Goal: Information Seeking & Learning: Learn about a topic

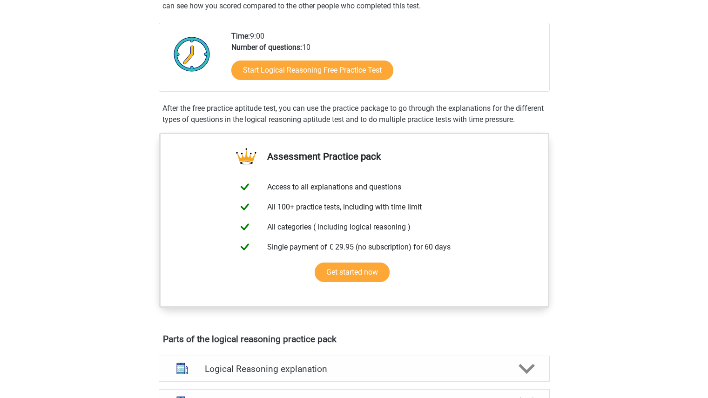
scroll to position [195, 0]
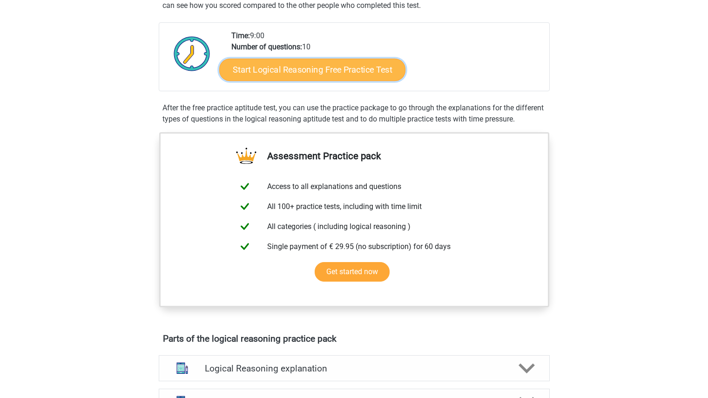
click at [341, 71] on link "Start Logical Reasoning Free Practice Test" at bounding box center [312, 69] width 186 height 22
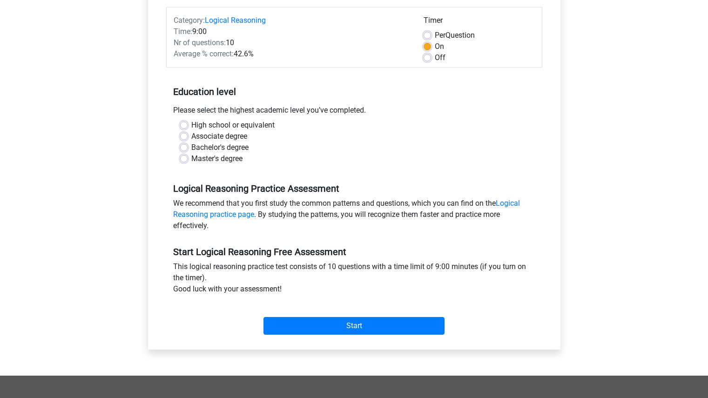
scroll to position [115, 0]
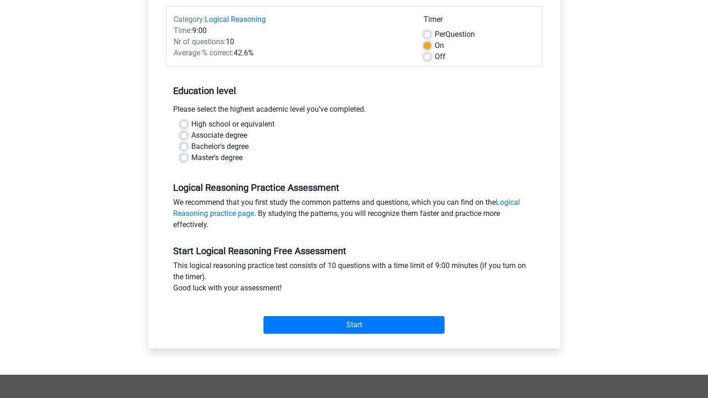
click at [191, 147] on label "Bachelor's degree" at bounding box center [219, 146] width 57 height 11
click at [182, 147] on input "Bachelor's degree" at bounding box center [183, 145] width 7 height 9
radio input "true"
click at [191, 123] on label "High school or equivalent" at bounding box center [232, 124] width 83 height 11
click at [186, 123] on input "High school or equivalent" at bounding box center [183, 123] width 7 height 9
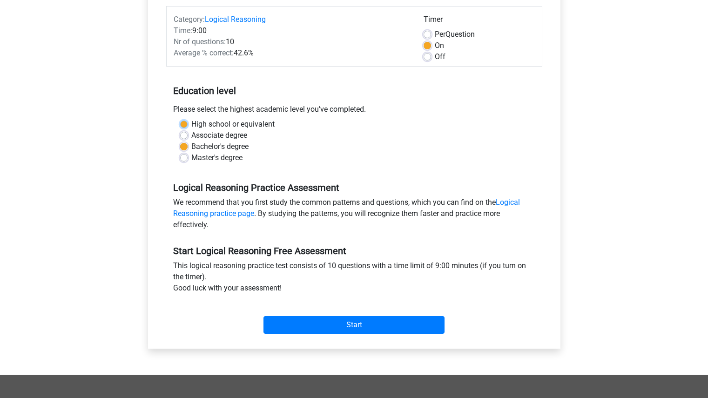
radio input "true"
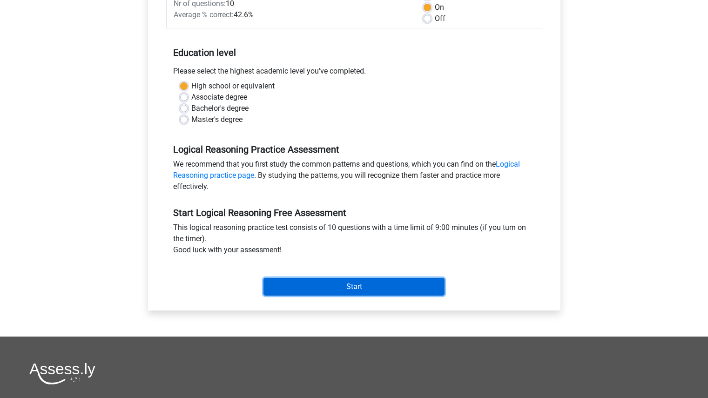
click at [372, 289] on input "Start" at bounding box center [354, 287] width 181 height 18
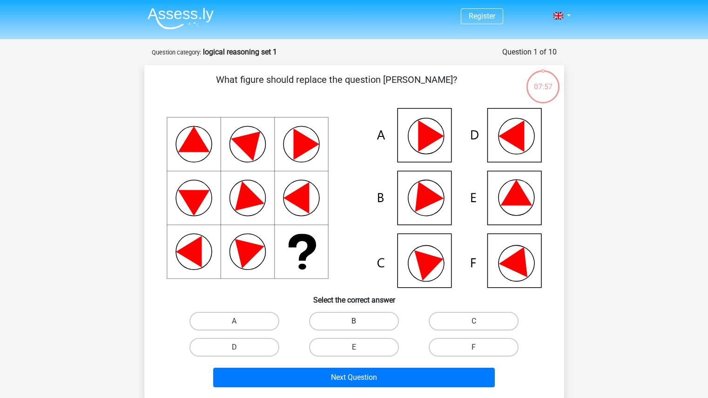
click at [339, 325] on label "B" at bounding box center [354, 321] width 90 height 19
click at [354, 325] on input "B" at bounding box center [357, 324] width 6 height 6
radio input "true"
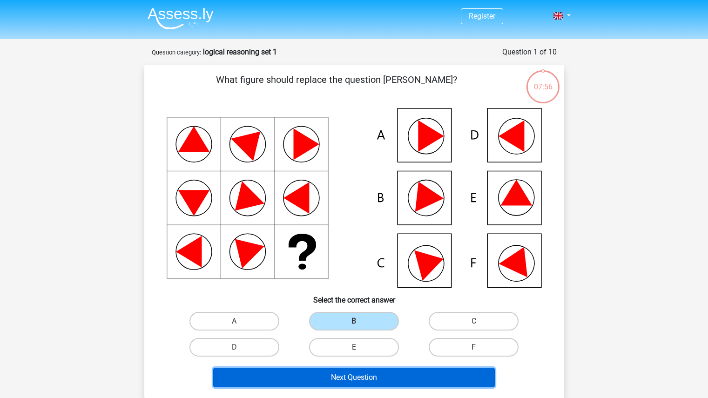
click at [347, 377] on button "Next Question" at bounding box center [354, 378] width 282 height 20
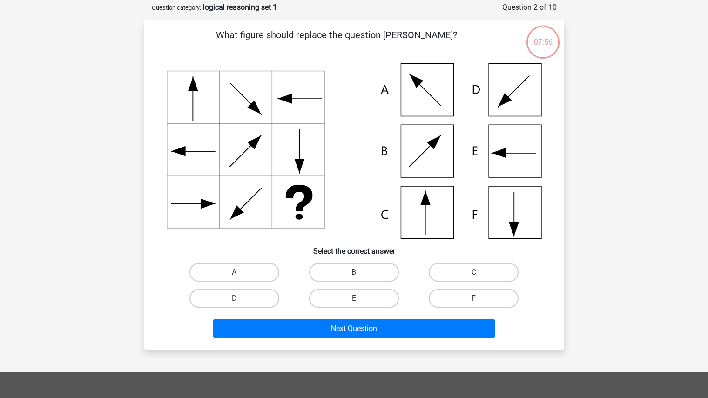
scroll to position [47, 0]
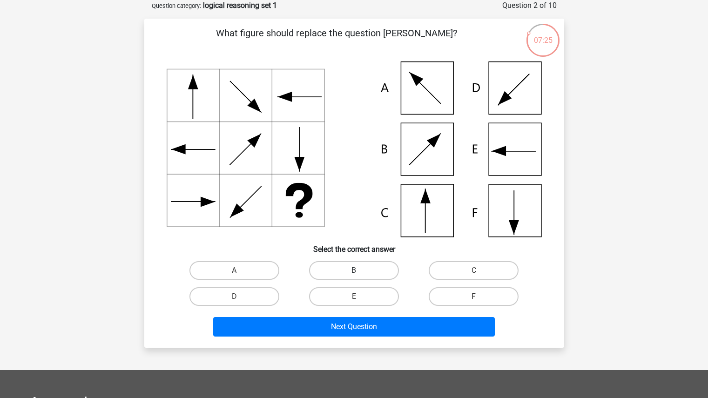
click at [363, 267] on label "B" at bounding box center [354, 270] width 90 height 19
click at [360, 271] on input "B" at bounding box center [357, 274] width 6 height 6
radio input "true"
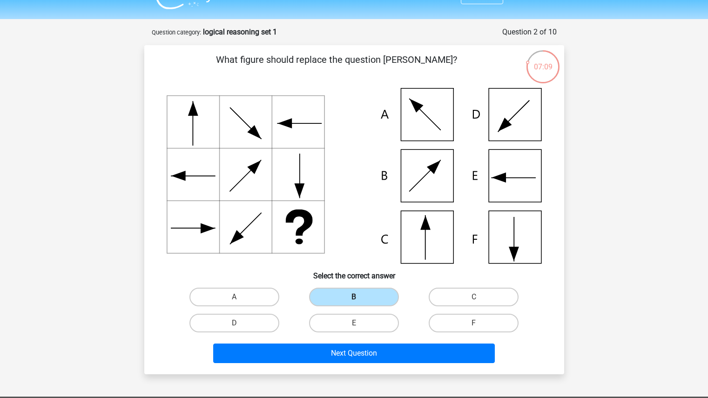
scroll to position [20, 0]
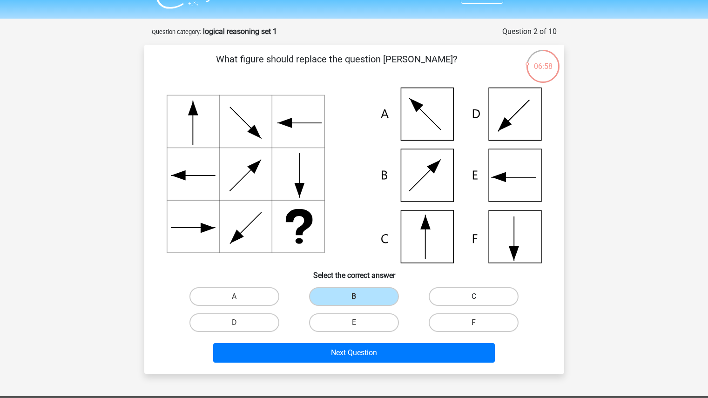
click at [435, 297] on label "C" at bounding box center [474, 296] width 90 height 19
click at [474, 297] on input "C" at bounding box center [477, 300] width 6 height 6
radio input "true"
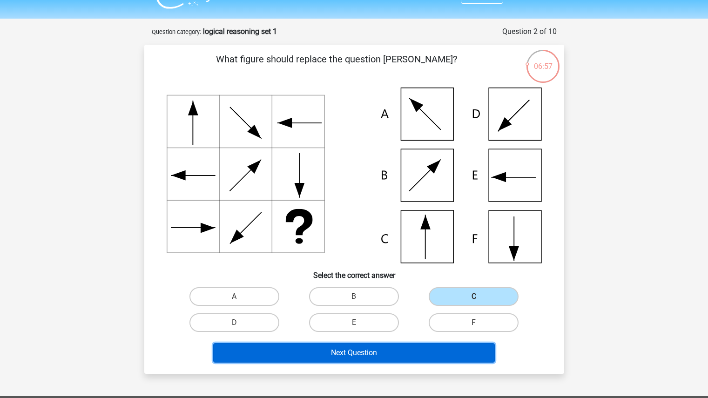
click at [399, 354] on button "Next Question" at bounding box center [354, 353] width 282 height 20
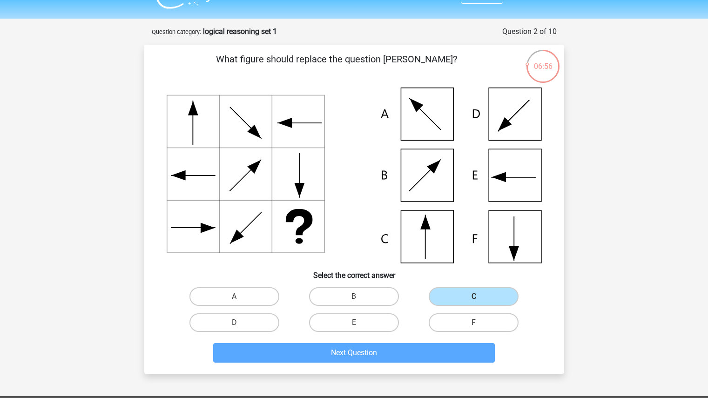
scroll to position [47, 0]
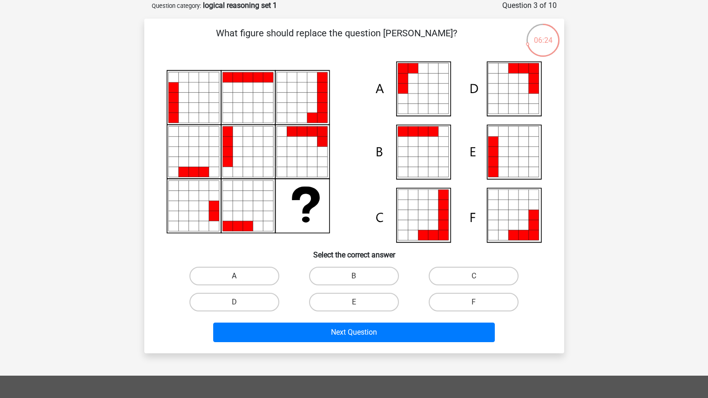
click at [239, 270] on label "A" at bounding box center [235, 276] width 90 height 19
click at [239, 276] on input "A" at bounding box center [237, 279] width 6 height 6
radio input "true"
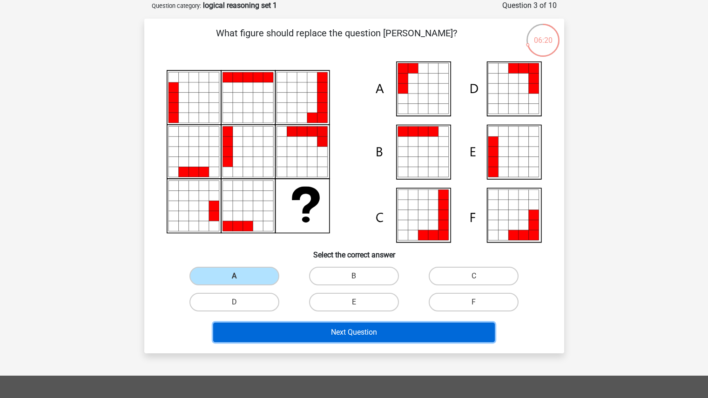
click at [361, 334] on button "Next Question" at bounding box center [354, 333] width 282 height 20
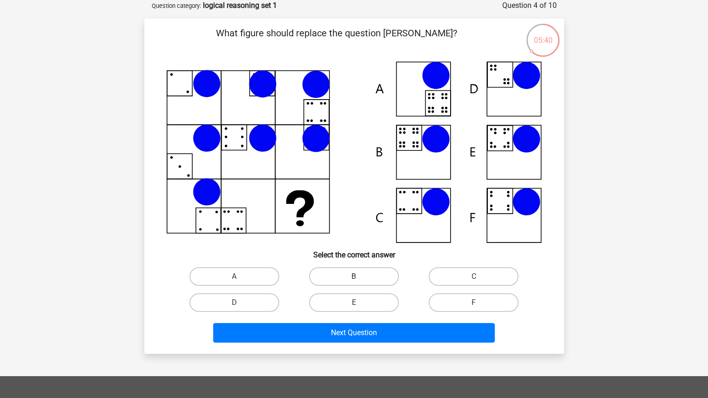
click at [363, 280] on label "B" at bounding box center [354, 276] width 90 height 19
click at [360, 280] on input "B" at bounding box center [357, 280] width 6 height 6
radio input "true"
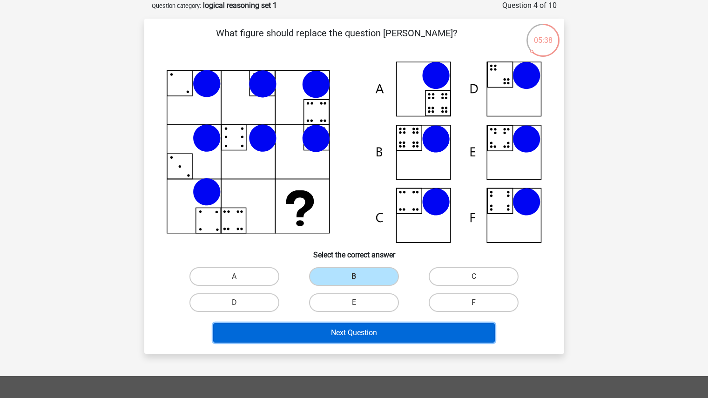
click at [375, 332] on button "Next Question" at bounding box center [354, 333] width 282 height 20
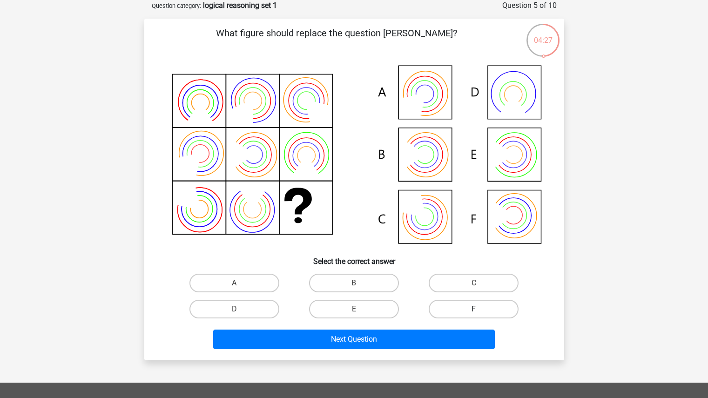
click at [464, 304] on label "F" at bounding box center [474, 309] width 90 height 19
click at [474, 309] on input "F" at bounding box center [477, 312] width 6 height 6
radio input "true"
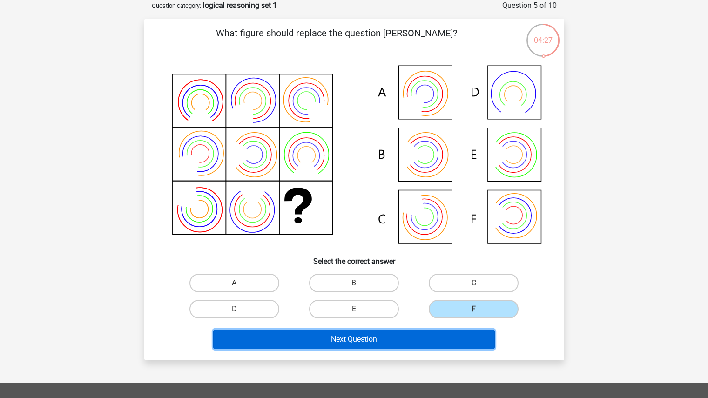
click at [430, 338] on button "Next Question" at bounding box center [354, 340] width 282 height 20
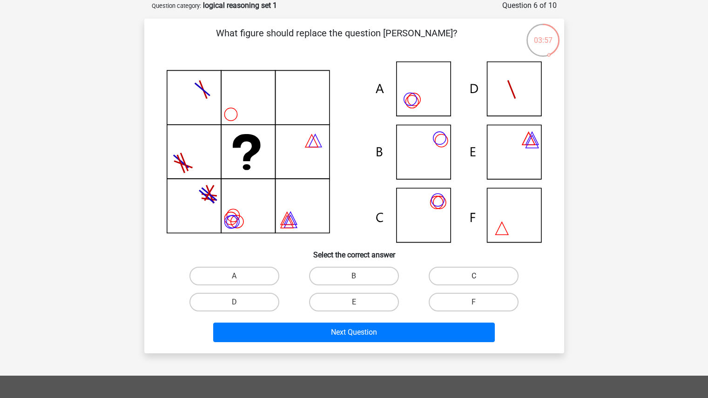
click at [454, 268] on label "C" at bounding box center [474, 276] width 90 height 19
click at [474, 276] on input "C" at bounding box center [477, 279] width 6 height 6
radio input "true"
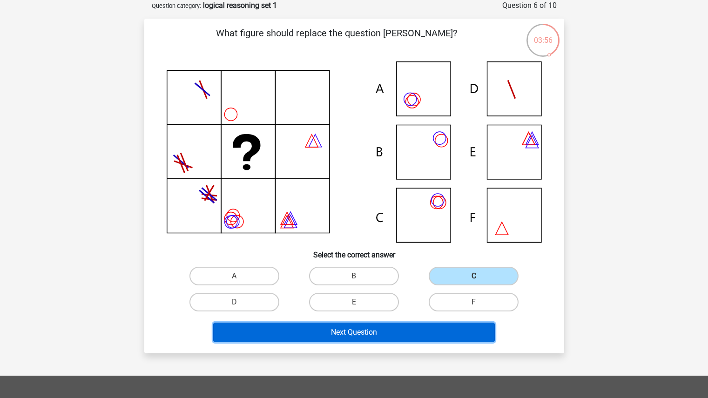
click at [410, 325] on button "Next Question" at bounding box center [354, 333] width 282 height 20
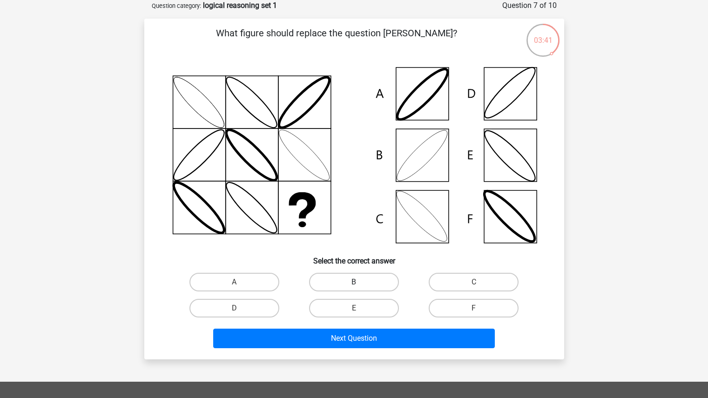
click at [379, 278] on label "B" at bounding box center [354, 282] width 90 height 19
click at [360, 282] on input "B" at bounding box center [357, 285] width 6 height 6
radio input "true"
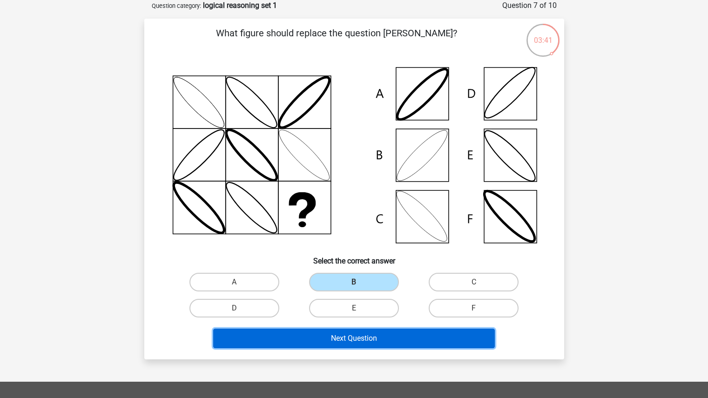
click at [371, 338] on button "Next Question" at bounding box center [354, 339] width 282 height 20
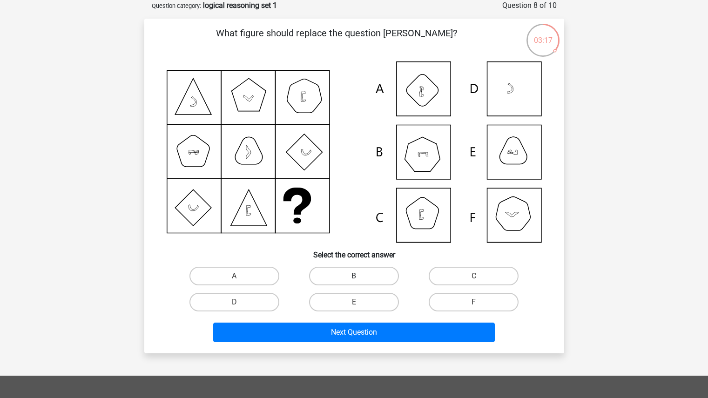
click at [370, 280] on label "B" at bounding box center [354, 276] width 90 height 19
click at [360, 280] on input "B" at bounding box center [357, 279] width 6 height 6
radio input "true"
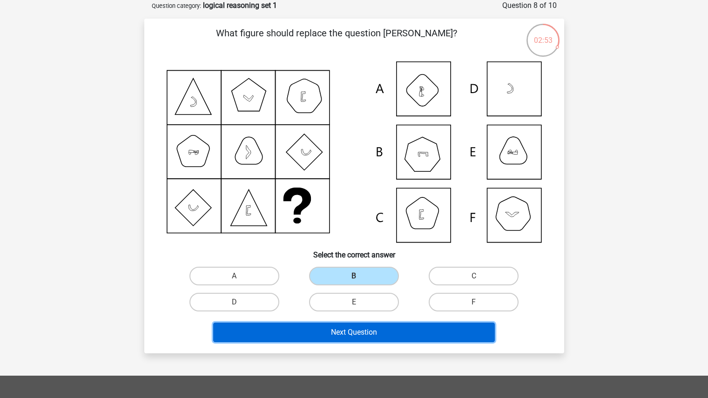
click at [394, 328] on button "Next Question" at bounding box center [354, 333] width 282 height 20
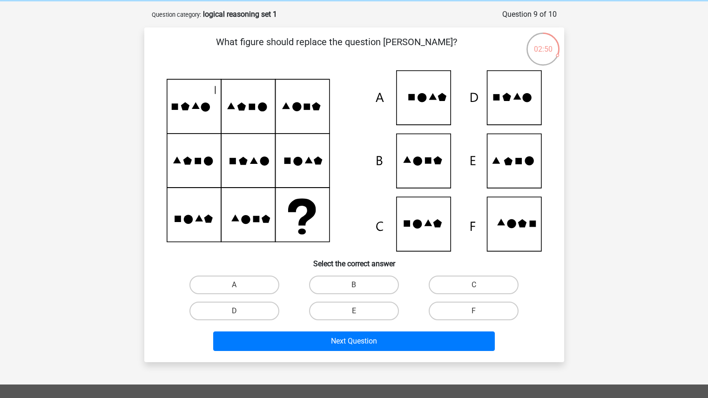
scroll to position [34, 0]
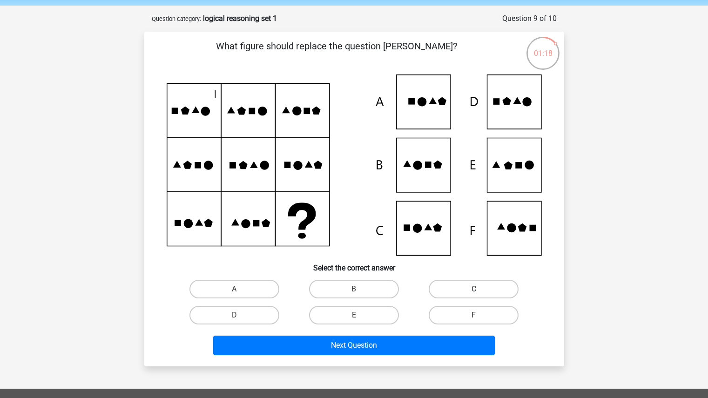
click at [472, 285] on label "C" at bounding box center [474, 289] width 90 height 19
click at [474, 289] on input "C" at bounding box center [477, 292] width 6 height 6
radio input "true"
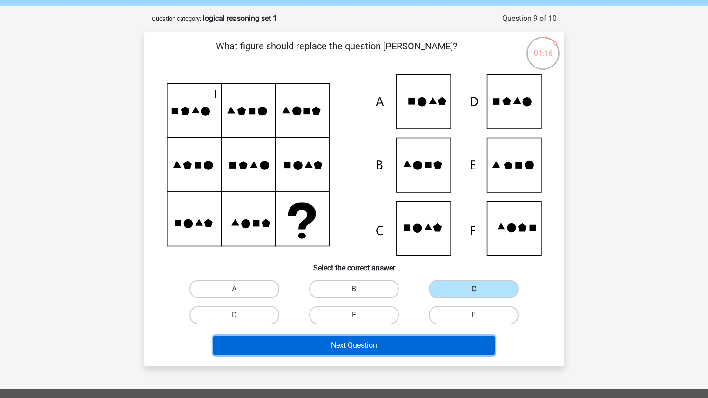
click at [406, 349] on button "Next Question" at bounding box center [354, 346] width 282 height 20
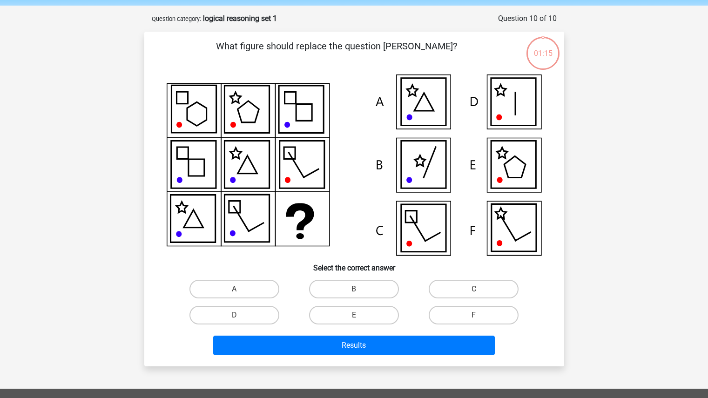
scroll to position [47, 0]
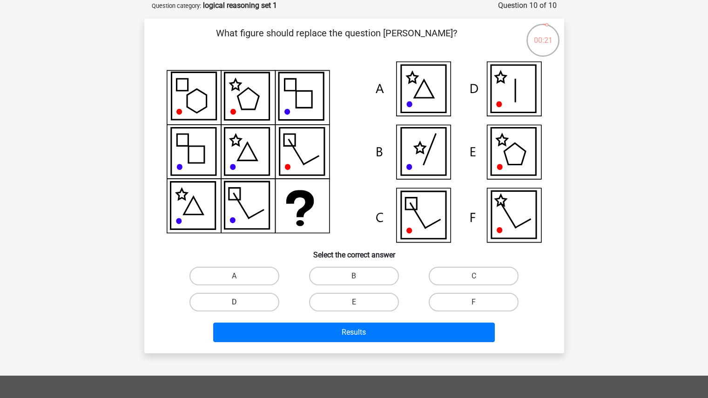
click at [257, 303] on label "D" at bounding box center [235, 302] width 90 height 19
click at [240, 303] on input "D" at bounding box center [237, 305] width 6 height 6
radio input "true"
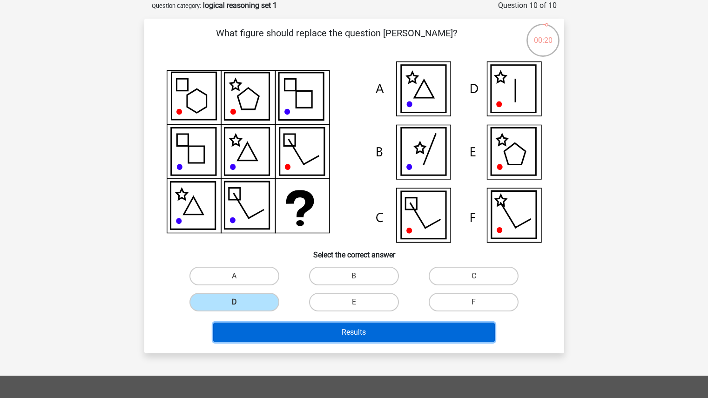
click at [313, 331] on button "Results" at bounding box center [354, 333] width 282 height 20
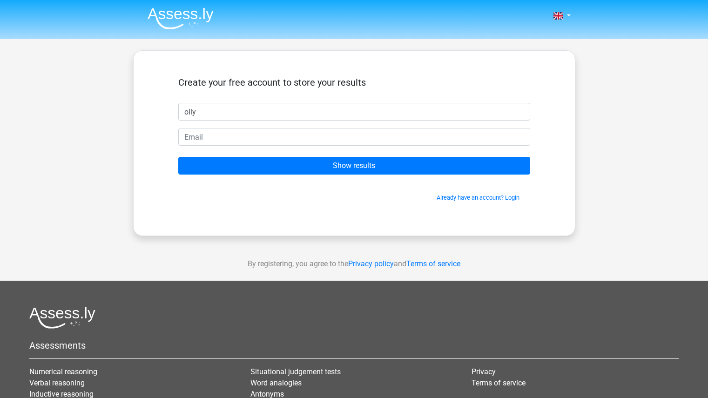
type input "olly"
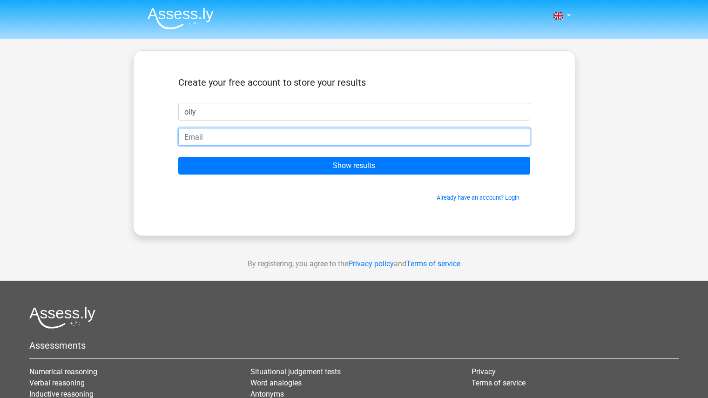
click at [345, 135] on input "email" at bounding box center [354, 137] width 352 height 18
type input "olly149.9@gmail.com"
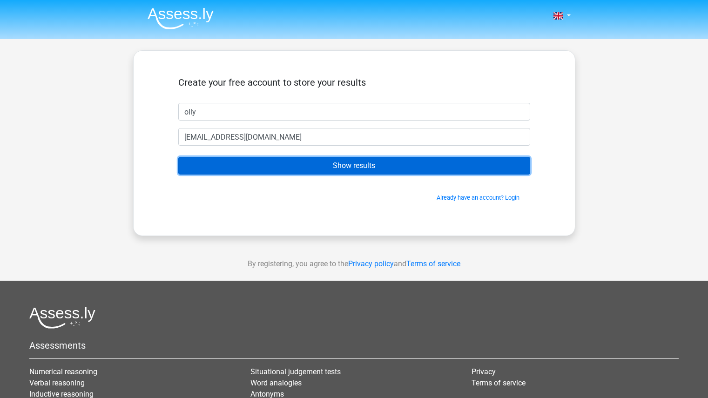
click at [324, 166] on input "Show results" at bounding box center [354, 166] width 352 height 18
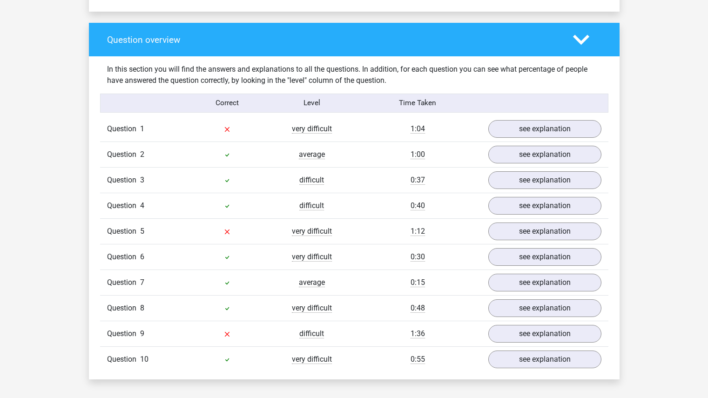
scroll to position [669, 0]
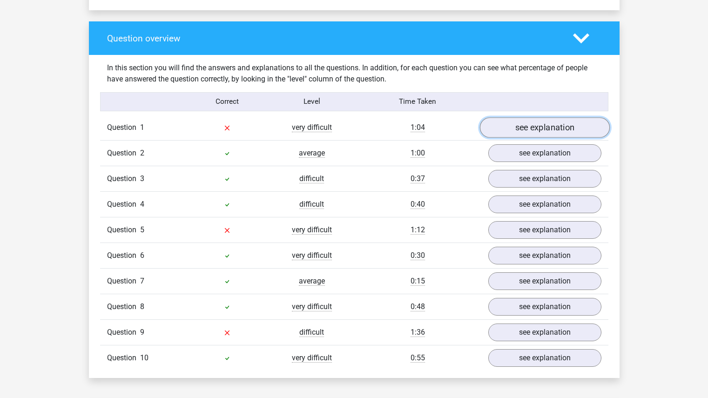
click at [523, 126] on link "see explanation" at bounding box center [545, 128] width 130 height 20
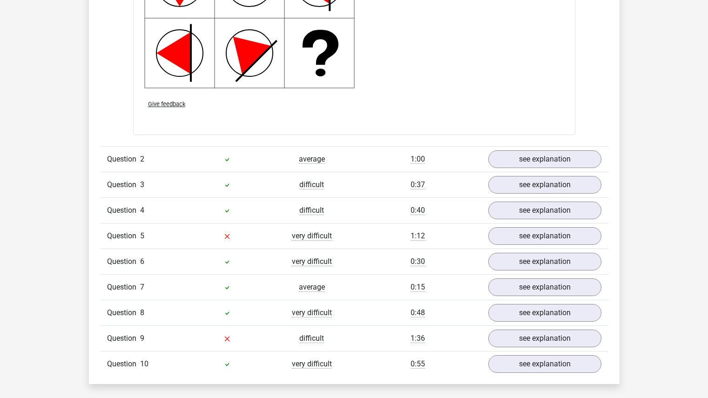
scroll to position [1299, 0]
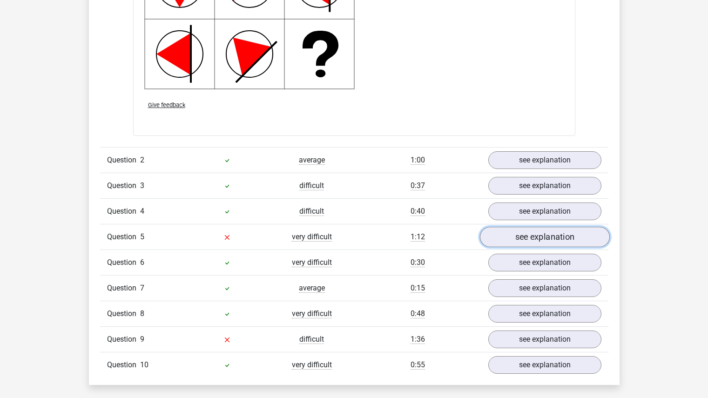
click at [515, 238] on link "see explanation" at bounding box center [545, 237] width 130 height 20
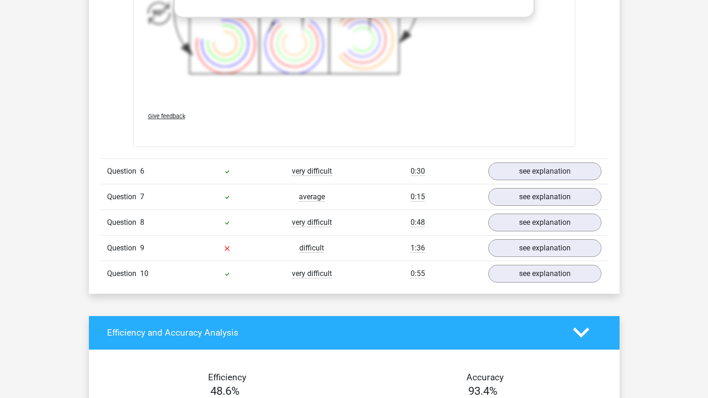
scroll to position [2079, 0]
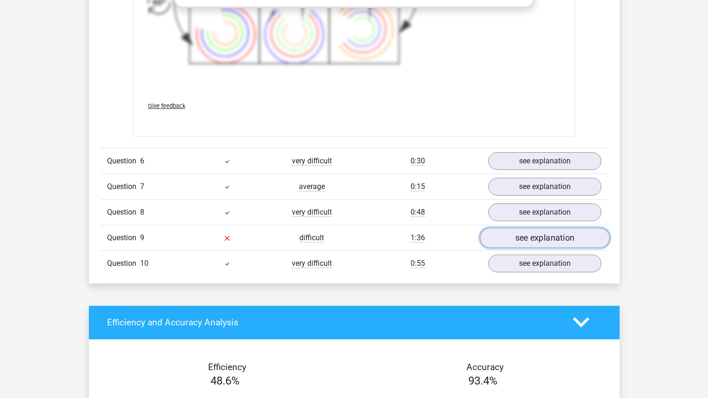
click at [519, 237] on link "see explanation" at bounding box center [545, 238] width 130 height 20
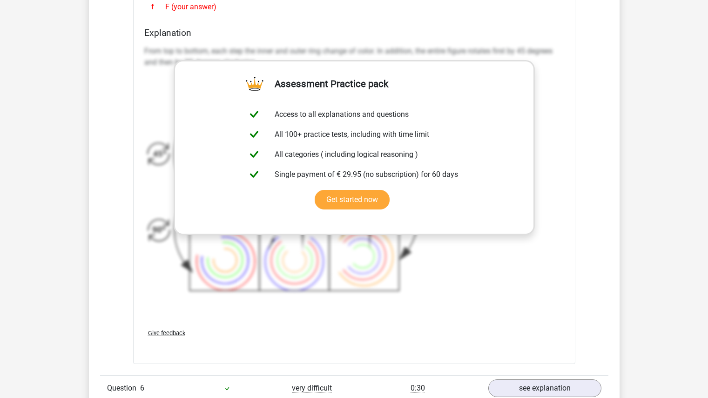
scroll to position [1851, 0]
